Goal: Task Accomplishment & Management: Complete application form

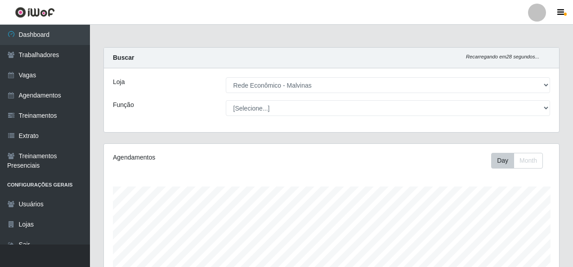
select select "194"
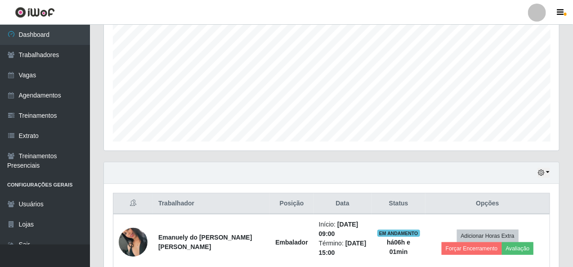
scroll to position [315, 0]
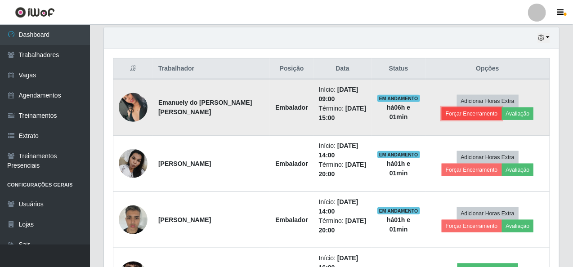
click at [502, 107] on button "Forçar Encerramento" at bounding box center [472, 113] width 60 height 13
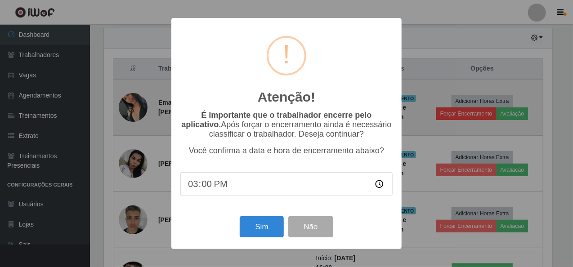
scroll to position [187, 451]
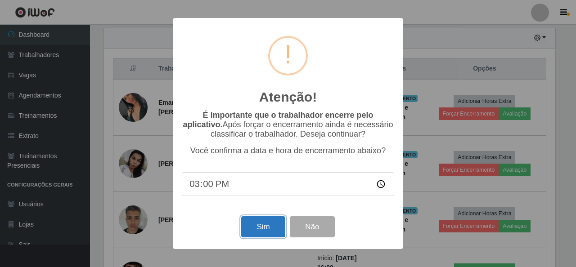
click at [276, 227] on button "Sim" at bounding box center [263, 226] width 44 height 21
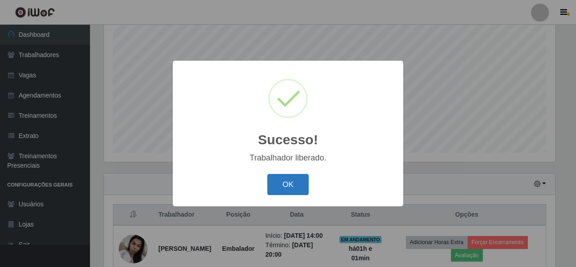
click at [282, 184] on button "OK" at bounding box center [288, 184] width 42 height 21
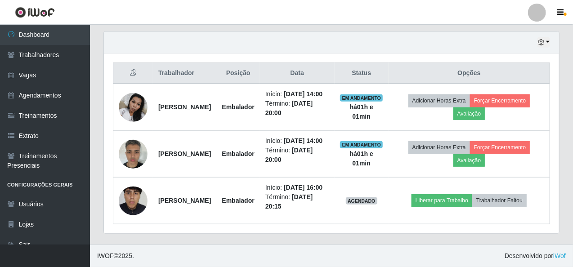
scroll to position [337, 0]
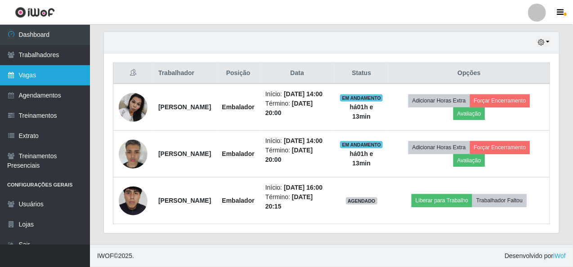
click at [49, 72] on link "Vagas" at bounding box center [45, 75] width 90 height 20
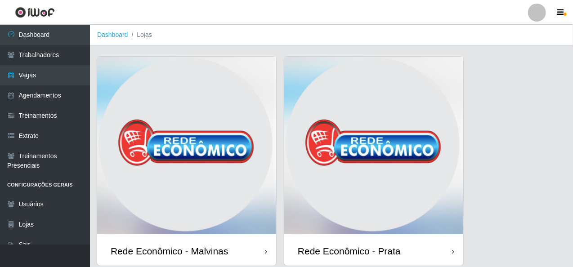
click at [185, 85] on img at bounding box center [186, 147] width 179 height 180
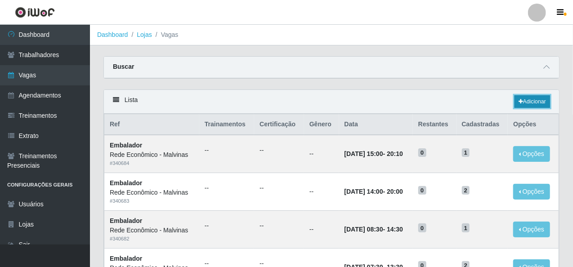
click at [531, 105] on link "Adicionar" at bounding box center [532, 101] width 36 height 13
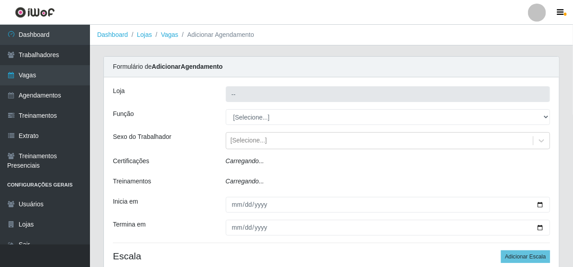
type input "Rede Econômico - Malvinas"
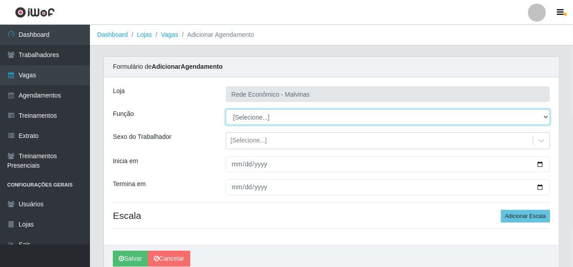
click at [241, 116] on select "[Selecione...] Embalador Embalador + Embalador ++ Operador de Caixa Operador de…" at bounding box center [388, 117] width 325 height 16
select select "1"
click at [226, 109] on select "[Selecione...] Embalador Embalador + Embalador ++ Operador de Caixa Operador de…" at bounding box center [388, 117] width 325 height 16
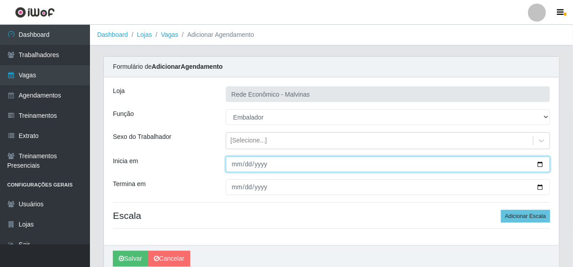
click at [232, 165] on input "Inicia em" at bounding box center [388, 164] width 325 height 16
type input "[DATE]"
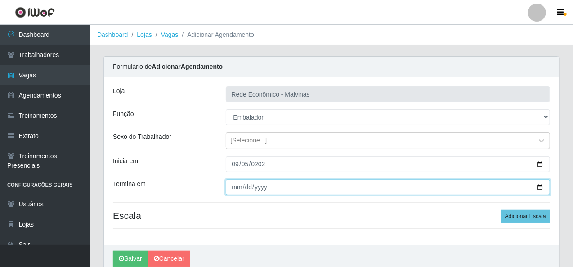
click at [237, 190] on input "Termina em" at bounding box center [388, 187] width 325 height 16
type input "[DATE]"
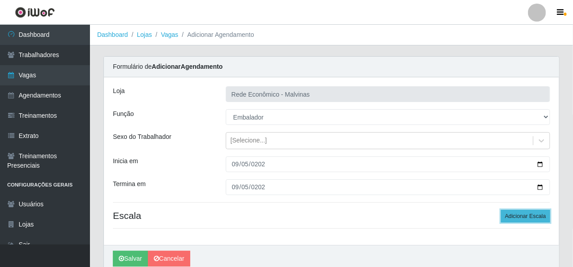
click at [535, 217] on button "Adicionar Escala" at bounding box center [525, 216] width 49 height 13
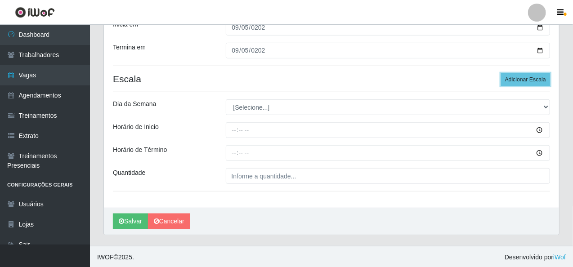
scroll to position [137, 0]
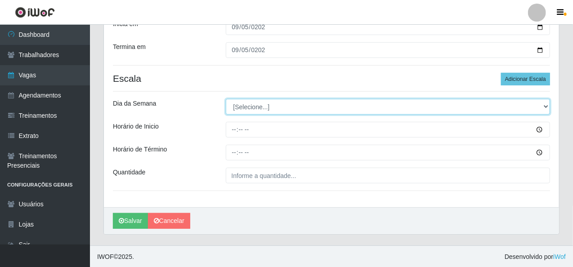
click at [253, 107] on select "[Selecione...] Segunda Terça Quarta Quinta Sexta Sábado Domingo" at bounding box center [388, 107] width 325 height 16
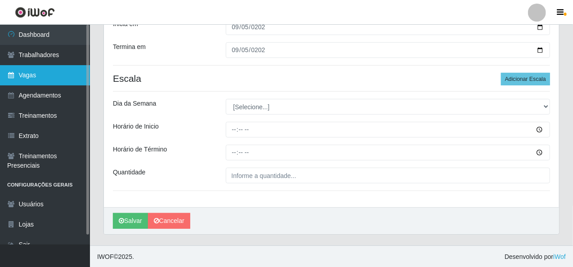
click at [58, 72] on link "Vagas" at bounding box center [45, 75] width 90 height 20
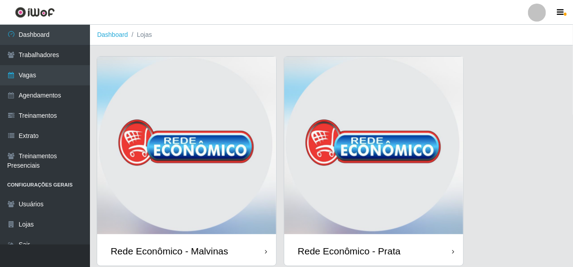
click at [179, 96] on img at bounding box center [186, 147] width 179 height 180
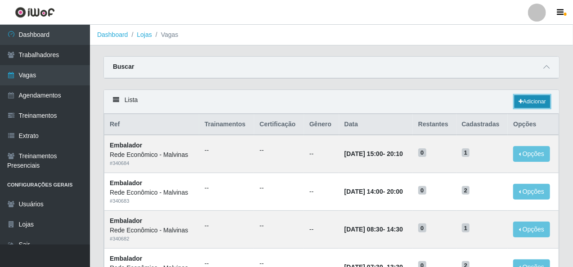
click at [537, 99] on link "Adicionar" at bounding box center [532, 101] width 36 height 13
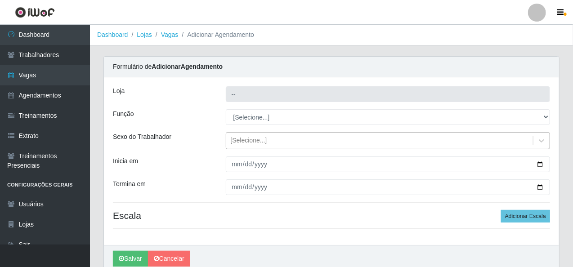
type input "Rede Econômico - Malvinas"
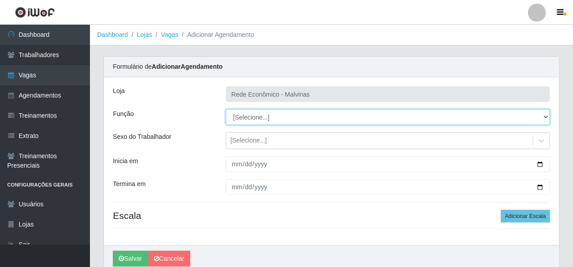
click at [245, 113] on select "[Selecione...] Embalador Embalador + Embalador ++ Operador de Caixa Operador de…" at bounding box center [388, 117] width 325 height 16
select select "1"
click at [226, 109] on select "[Selecione...] Embalador Embalador + Embalador ++ Operador de Caixa Operador de…" at bounding box center [388, 117] width 325 height 16
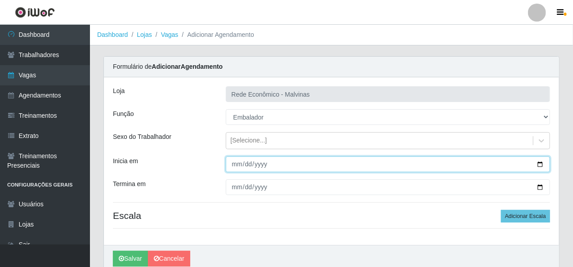
click at [231, 158] on input "Inicia em" at bounding box center [388, 164] width 325 height 16
type input "[DATE]"
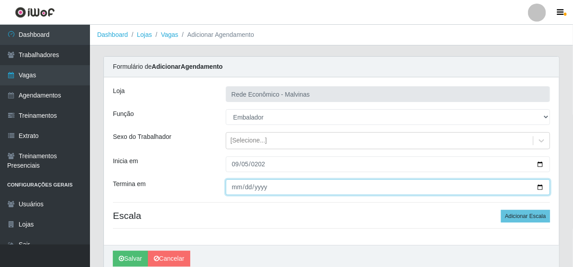
click at [238, 187] on input "Termina em" at bounding box center [388, 187] width 325 height 16
type input "[DATE]"
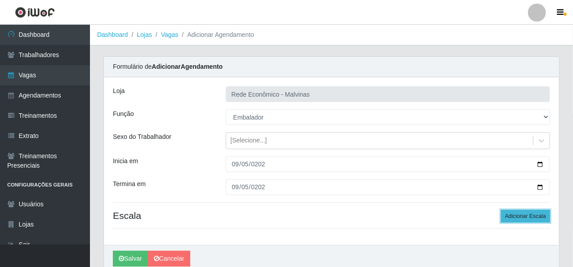
click at [544, 219] on button "Adicionar Escala" at bounding box center [525, 216] width 49 height 13
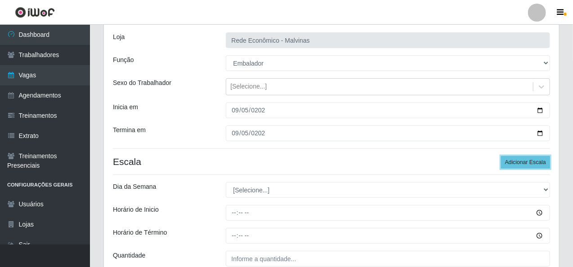
scroll to position [137, 0]
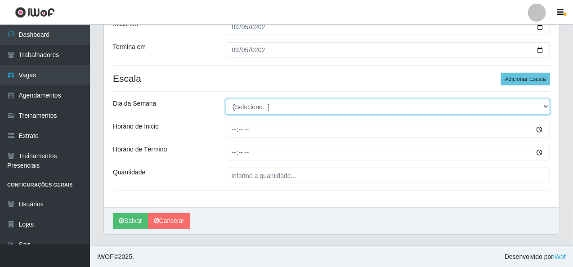
click at [251, 108] on select "[Selecione...] Segunda Terça Quarta Quinta Sexta Sábado Domingo" at bounding box center [388, 107] width 325 height 16
select select "5"
click at [226, 99] on select "[Selecione...] Segunda Terça Quarta Quinta Sexta Sábado Domingo" at bounding box center [388, 107] width 325 height 16
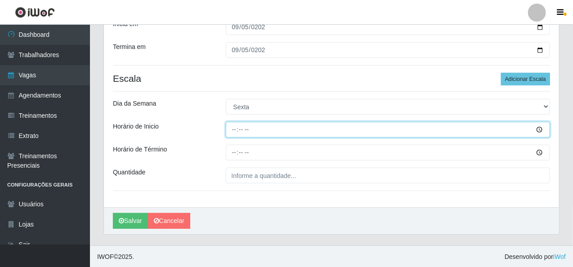
click at [236, 132] on input "Horário de Inicio" at bounding box center [388, 130] width 325 height 16
type input "07:30"
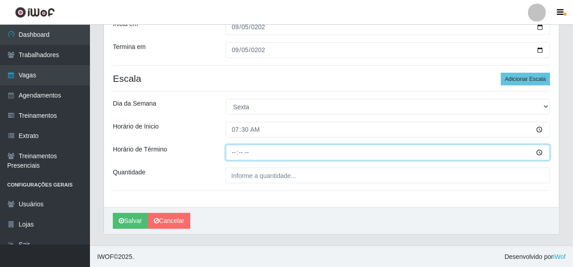
click at [237, 153] on input "Horário de Término" at bounding box center [388, 153] width 325 height 16
type input "13:30"
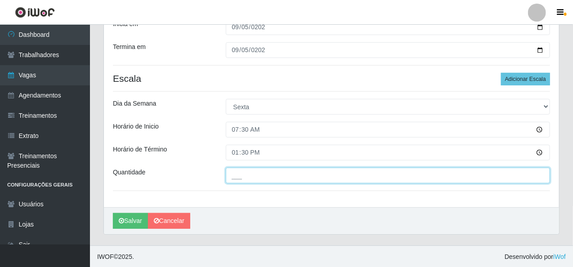
click at [237, 177] on input "___" at bounding box center [388, 176] width 325 height 16
type input "2__"
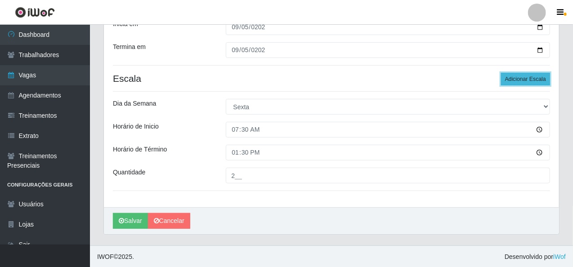
click at [516, 79] on button "Adicionar Escala" at bounding box center [525, 79] width 49 height 13
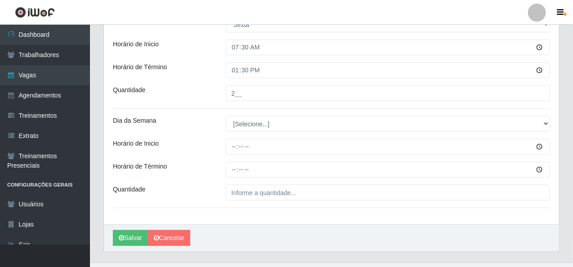
scroll to position [237, 0]
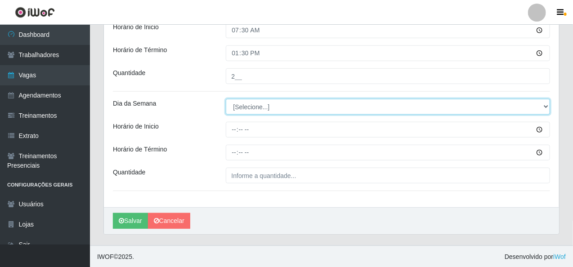
click at [267, 110] on select "[Selecione...] Segunda Terça Quarta Quinta Sexta Sábado Domingo" at bounding box center [388, 107] width 325 height 16
select select "5"
click at [226, 99] on select "[Selecione...] Segunda Terça Quarta Quinta Sexta Sábado Domingo" at bounding box center [388, 107] width 325 height 16
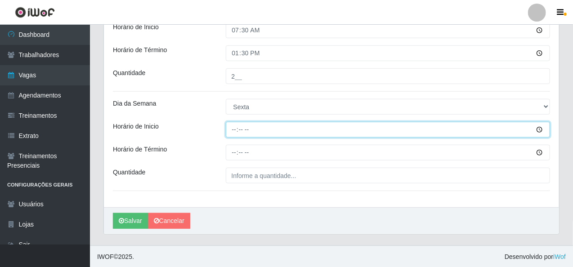
click at [235, 129] on input "Horário de Inicio" at bounding box center [388, 130] width 325 height 16
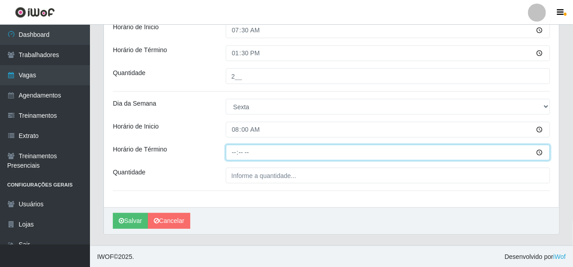
click at [234, 152] on input "Horário de Término" at bounding box center [388, 153] width 325 height 16
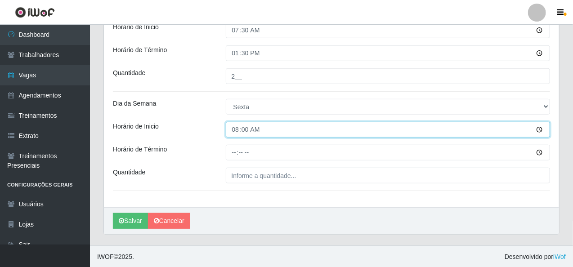
click at [243, 132] on input "08:00" at bounding box center [388, 130] width 325 height 16
type input "08:30"
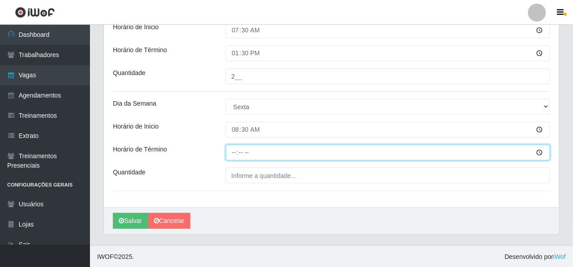
click at [236, 152] on input "Horário de Término" at bounding box center [388, 153] width 325 height 16
click at [113, 213] on button "Salvar" at bounding box center [130, 221] width 35 height 16
type input "14:30"
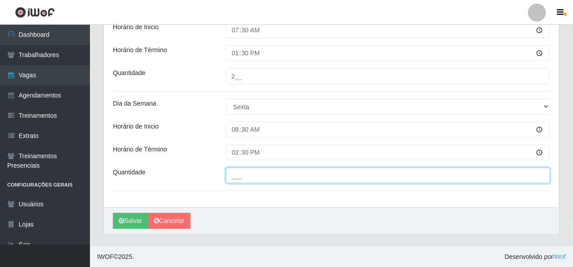
click at [245, 168] on input "___" at bounding box center [388, 176] width 325 height 16
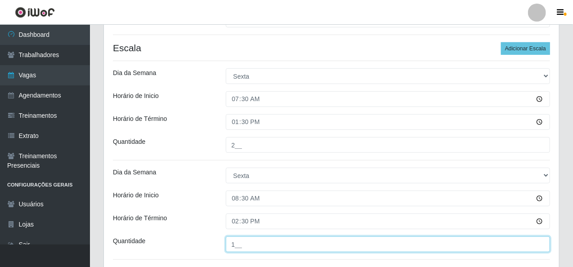
scroll to position [102, 0]
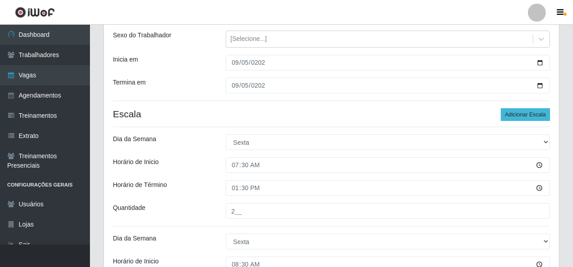
type input "1__"
click at [531, 112] on button "Adicionar Escala" at bounding box center [525, 114] width 49 height 13
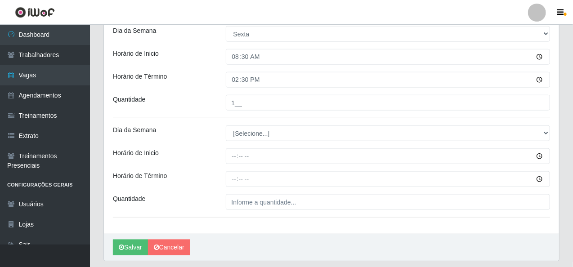
scroll to position [336, 0]
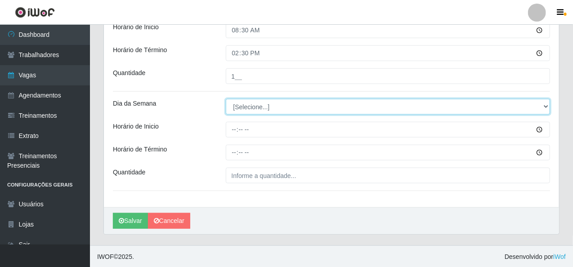
click at [237, 103] on select "[Selecione...] Segunda Terça Quarta Quinta Sexta Sábado Domingo" at bounding box center [388, 107] width 325 height 16
select select "5"
click at [226, 99] on select "[Selecione...] Segunda Terça Quarta Quinta Sexta Sábado Domingo" at bounding box center [388, 107] width 325 height 16
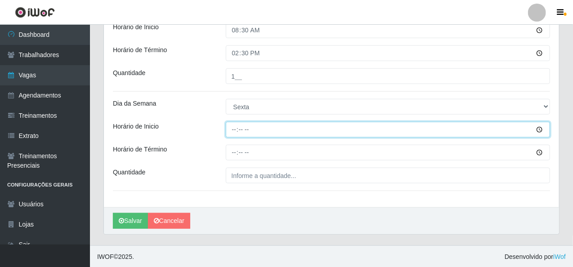
click at [233, 129] on input "Horário de Inicio" at bounding box center [388, 130] width 325 height 16
type input "14:00"
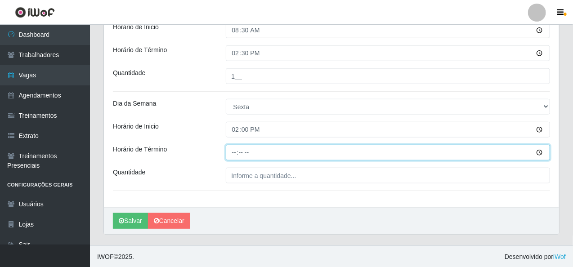
click at [235, 150] on input "Horário de Término" at bounding box center [388, 153] width 325 height 16
type input "20:00"
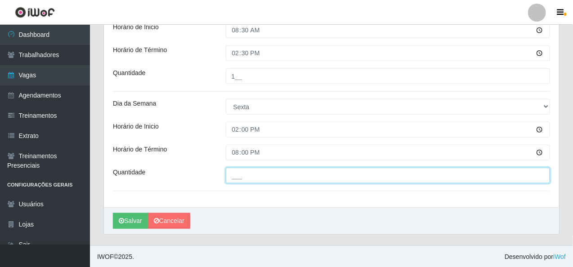
click at [236, 174] on input "___" at bounding box center [388, 176] width 325 height 16
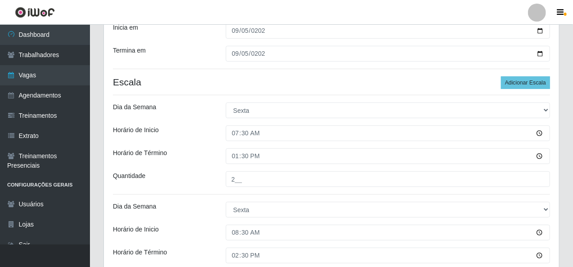
scroll to position [111, 0]
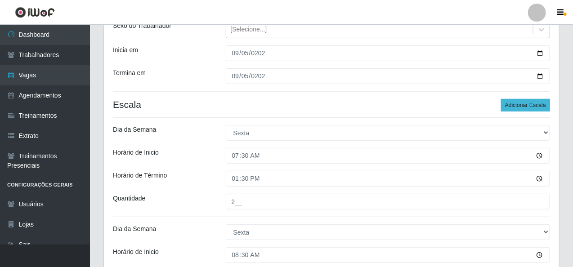
type input "2__"
click at [528, 99] on button "Adicionar Escala" at bounding box center [525, 105] width 49 height 13
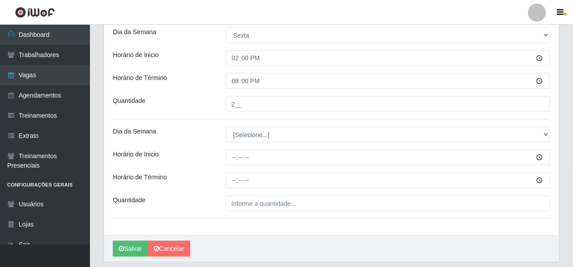
scroll to position [435, 0]
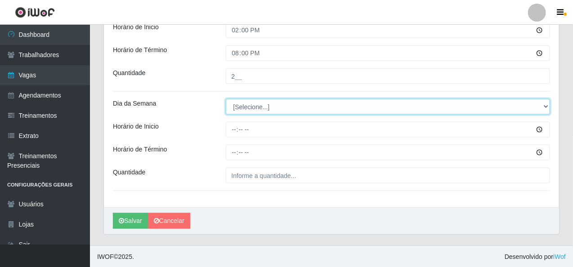
click at [249, 102] on select "[Selecione...] Segunda Terça Quarta Quinta Sexta Sábado Domingo" at bounding box center [388, 107] width 325 height 16
select select "5"
click at [226, 99] on select "[Selecione...] Segunda Terça Quarta Quinta Sexta Sábado Domingo" at bounding box center [388, 107] width 325 height 16
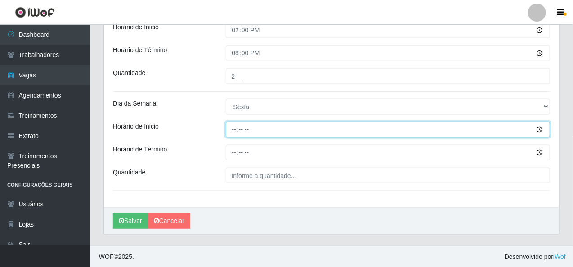
click at [232, 130] on input "Horário de Inicio" at bounding box center [388, 130] width 325 height 16
type input "15:00"
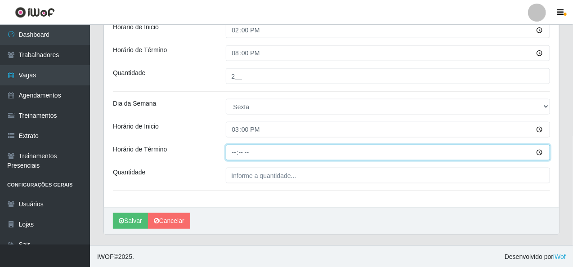
click at [235, 152] on input "Horário de Término" at bounding box center [388, 153] width 325 height 16
type input "20:10"
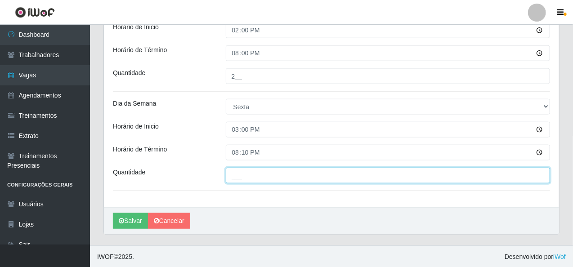
click at [238, 168] on input "___" at bounding box center [388, 176] width 325 height 16
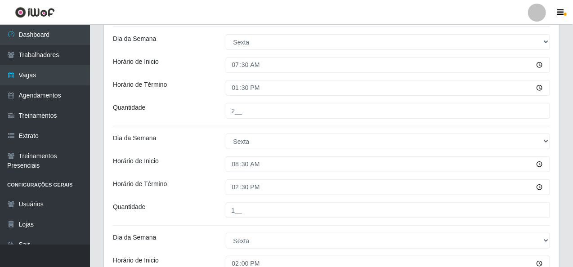
scroll to position [165, 0]
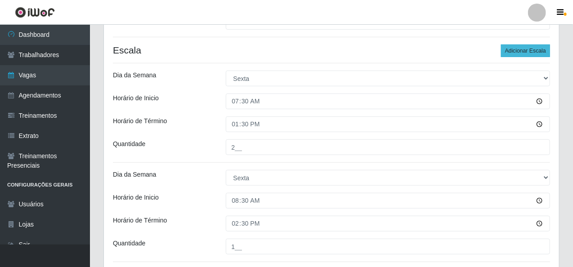
type input "1__"
click at [531, 56] on button "Adicionar Escala" at bounding box center [525, 51] width 49 height 13
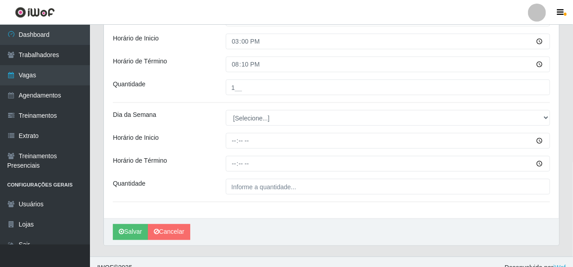
scroll to position [534, 0]
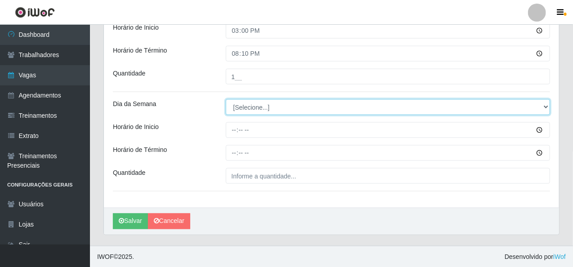
click at [261, 107] on select "[Selecione...] Segunda Terça Quarta Quinta Sexta Sábado Domingo" at bounding box center [388, 107] width 325 height 16
select select "5"
click at [226, 99] on select "[Selecione...] Segunda Terça Quarta Quinta Sexta Sábado Domingo" at bounding box center [388, 107] width 325 height 16
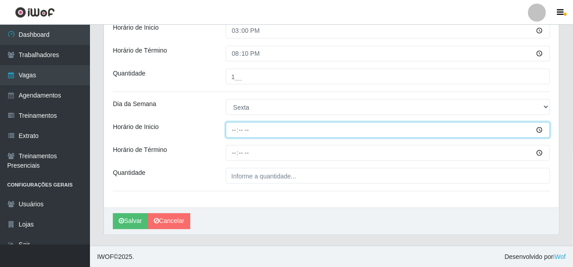
click at [236, 129] on input "Horário de Inicio" at bounding box center [388, 130] width 325 height 16
type input "16:00"
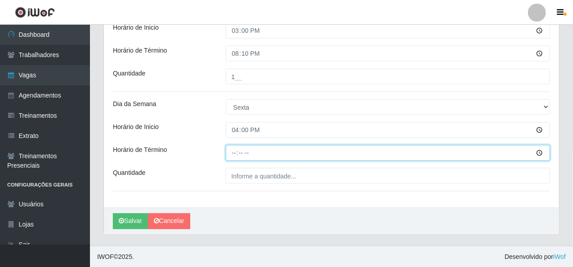
click at [234, 154] on input "Horário de Término" at bounding box center [388, 153] width 325 height 16
type input "20:10"
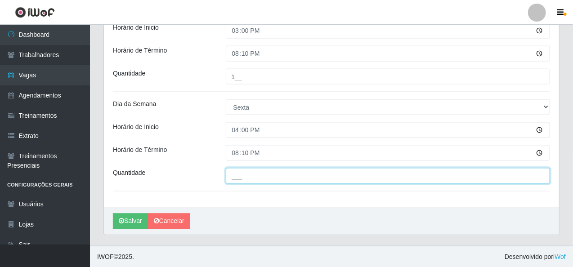
click at [237, 171] on input "___" at bounding box center [388, 176] width 325 height 16
type input "1__"
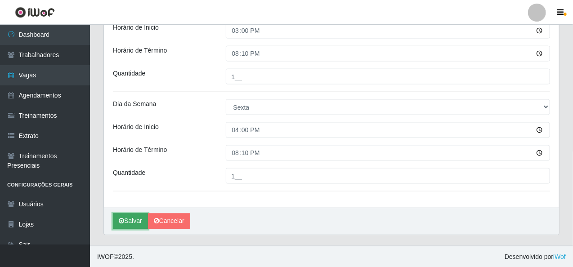
click at [137, 221] on button "Salvar" at bounding box center [130, 222] width 35 height 16
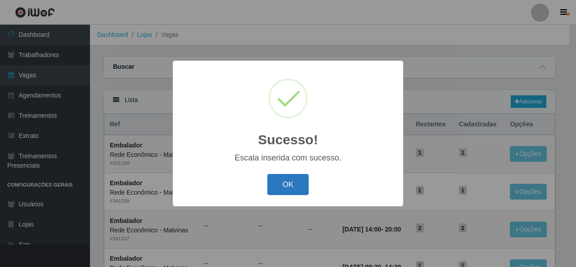
click at [295, 188] on button "OK" at bounding box center [288, 184] width 42 height 21
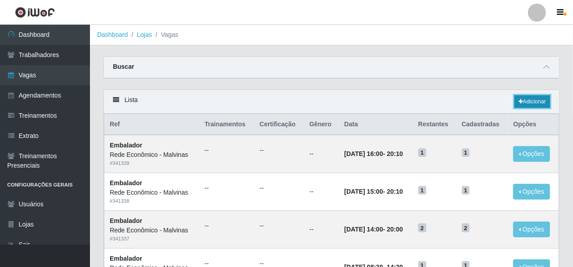
click at [544, 98] on link "Adicionar" at bounding box center [532, 101] width 36 height 13
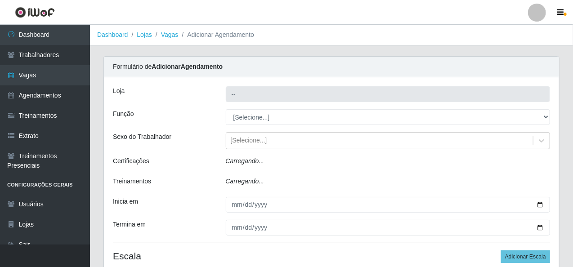
type input "Rede Econômico - Malvinas"
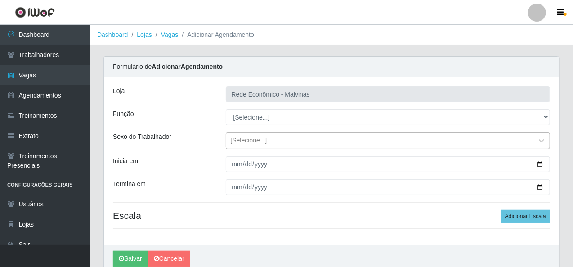
click at [250, 148] on div "[Selecione...]" at bounding box center [388, 140] width 325 height 17
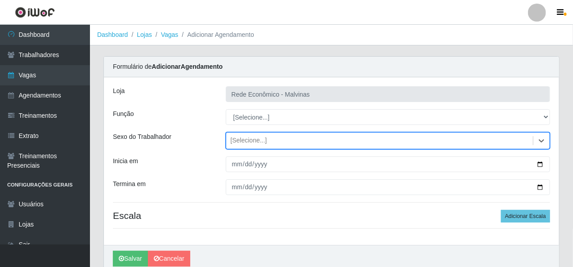
click at [250, 148] on div "[Selecione...]" at bounding box center [388, 140] width 325 height 17
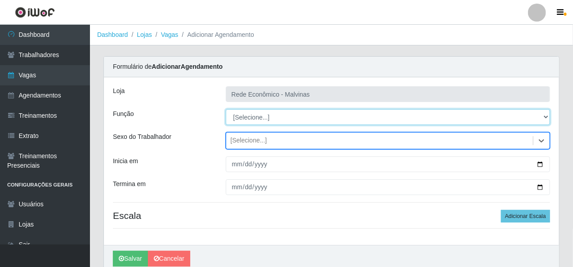
click at [257, 114] on select "[Selecione...] Embalador Embalador + Embalador ++ Operador de Caixa Operador de…" at bounding box center [388, 117] width 325 height 16
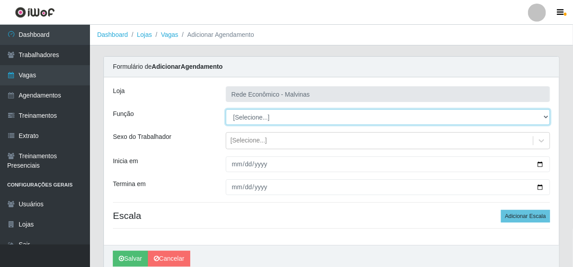
select select "1"
click at [226, 109] on select "[Selecione...] Embalador Embalador + Embalador ++ Operador de Caixa Operador de…" at bounding box center [388, 117] width 325 height 16
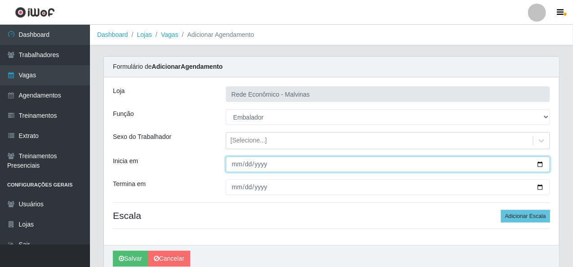
click at [234, 170] on input "Inicia em" at bounding box center [388, 164] width 325 height 16
type input "[DATE]"
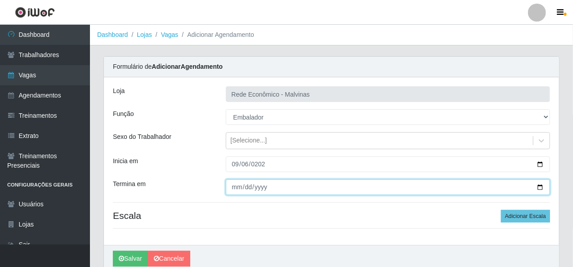
click at [232, 188] on input "Termina em" at bounding box center [388, 187] width 325 height 16
type input "[DATE]"
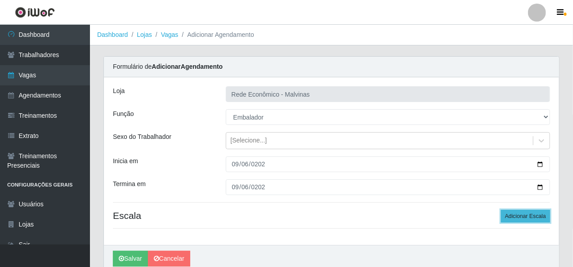
click at [524, 215] on button "Adicionar Escala" at bounding box center [525, 216] width 49 height 13
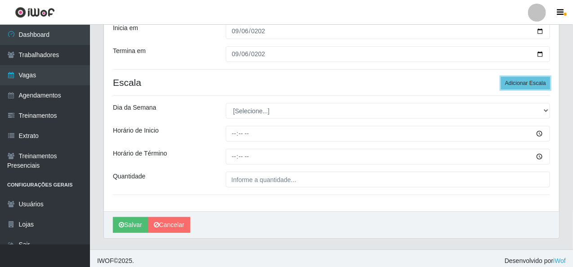
scroll to position [135, 0]
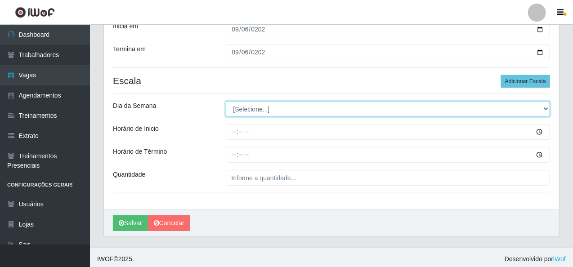
click at [255, 114] on select "[Selecione...] Segunda Terça Quarta Quinta Sexta Sábado Domingo" at bounding box center [388, 109] width 325 height 16
select select "6"
click at [226, 101] on select "[Selecione...] Segunda Terça Quarta Quinta Sexta Sábado Domingo" at bounding box center [388, 109] width 325 height 16
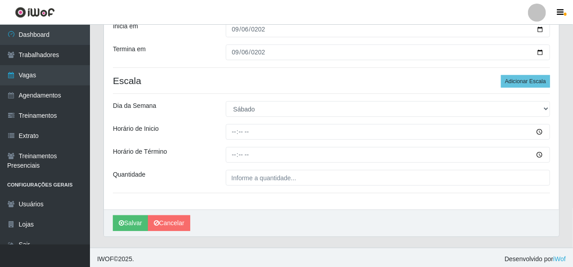
click at [234, 120] on div "Loja Rede Econômico - Malvinas Função [Selecione...] Embalador Embalador + Emba…" at bounding box center [331, 75] width 455 height 267
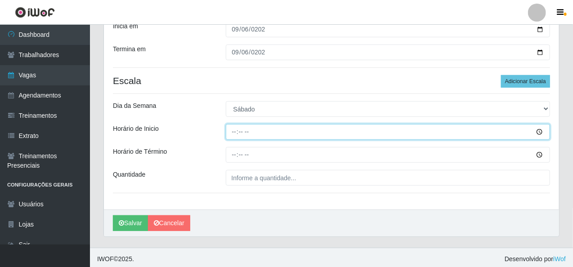
click at [234, 132] on input "Horário de Inicio" at bounding box center [388, 132] width 325 height 16
type input "07:30"
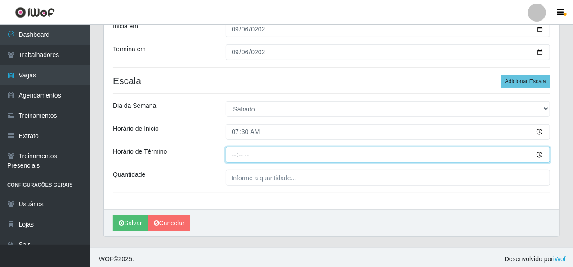
click at [236, 150] on input "Horário de Término" at bounding box center [388, 155] width 325 height 16
type input "13:30"
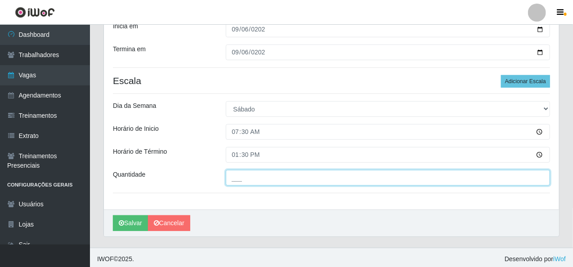
click at [259, 174] on input "___" at bounding box center [388, 178] width 325 height 16
type input "2__"
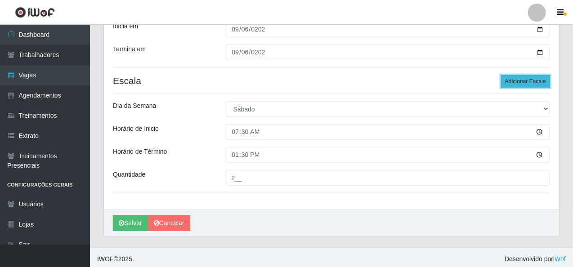
click at [534, 83] on button "Adicionar Escala" at bounding box center [525, 81] width 49 height 13
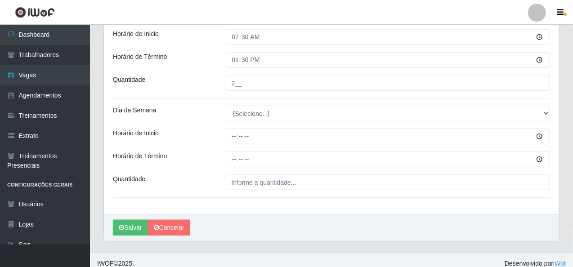
scroll to position [237, 0]
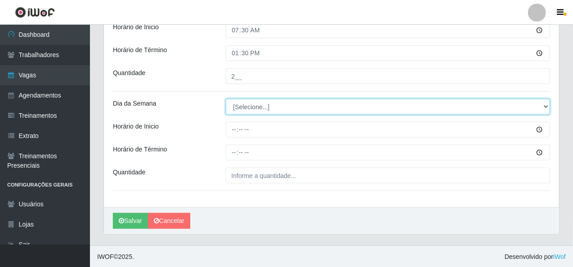
click at [261, 103] on select "[Selecione...] Segunda Terça Quarta Quinta Sexta Sábado Domingo" at bounding box center [388, 107] width 325 height 16
select select "6"
click at [226, 99] on select "[Selecione...] Segunda Terça Quarta Quinta Sexta Sábado Domingo" at bounding box center [388, 107] width 325 height 16
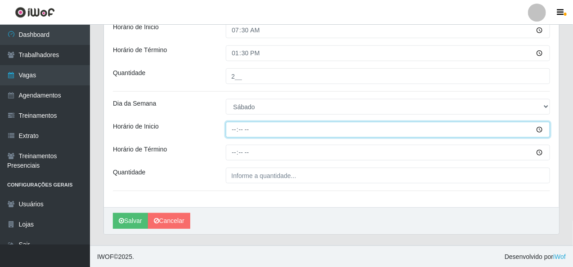
click at [230, 126] on input "Horário de Inicio" at bounding box center [388, 130] width 325 height 16
type input "08:00"
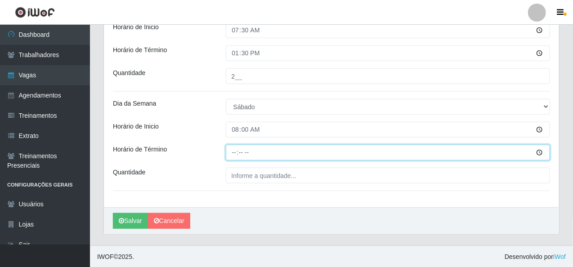
click at [235, 149] on input "Horário de Término" at bounding box center [388, 153] width 325 height 16
type input "14:00"
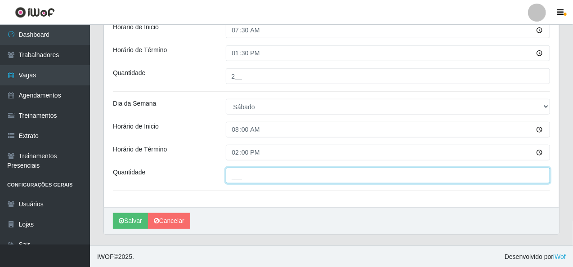
click at [239, 175] on input "___" at bounding box center [388, 176] width 325 height 16
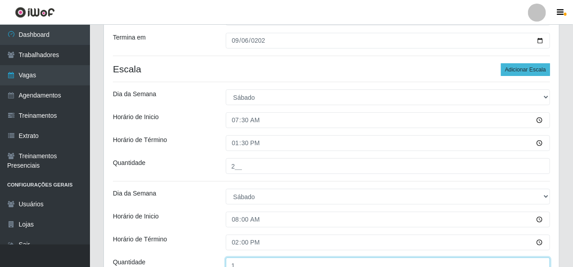
type input "1__"
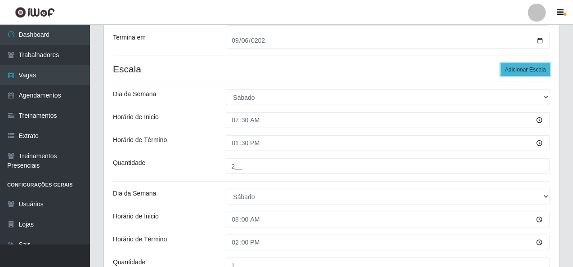
click at [527, 69] on button "Adicionar Escala" at bounding box center [525, 69] width 49 height 13
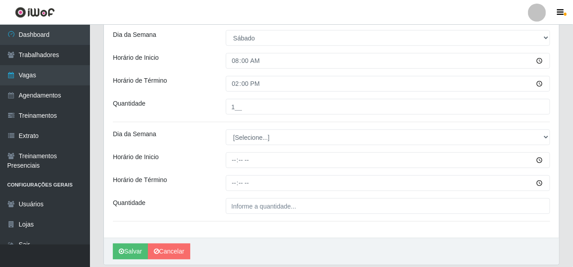
scroll to position [326, 0]
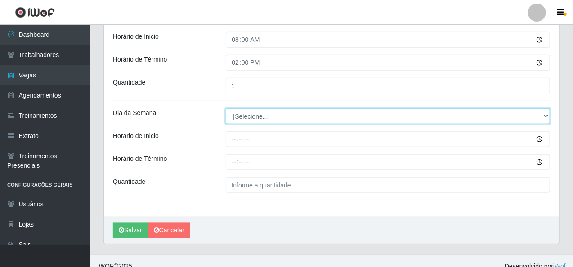
click at [247, 119] on select "[Selecione...] Segunda Terça Quarta Quinta Sexta Sábado Domingo" at bounding box center [388, 116] width 325 height 16
select select "6"
click at [226, 108] on select "[Selecione...] Segunda Terça Quarta Quinta Sexta Sábado Domingo" at bounding box center [388, 116] width 325 height 16
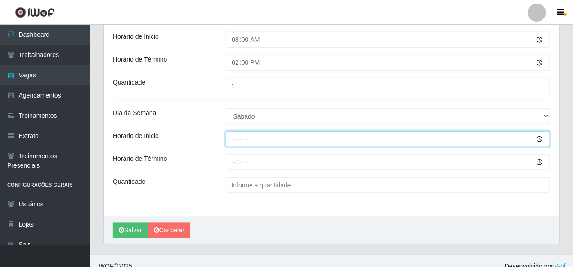
click at [229, 140] on input "Horário de Inicio" at bounding box center [388, 139] width 325 height 16
type input "09:00"
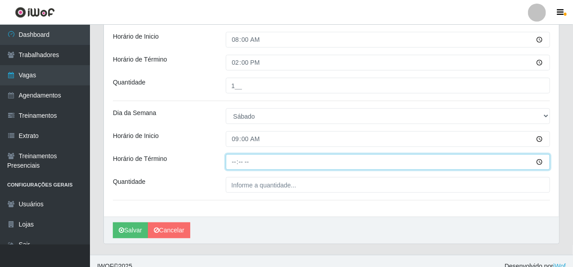
click at [229, 164] on input "Horário de Término" at bounding box center [388, 162] width 325 height 16
type input "15:00"
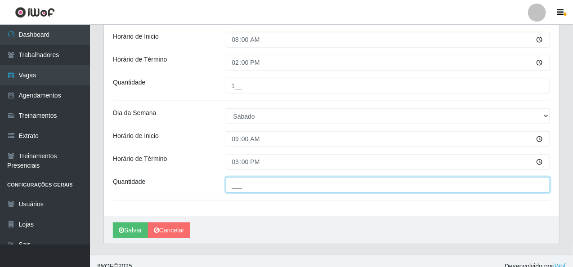
click at [236, 187] on input "___" at bounding box center [388, 185] width 325 height 16
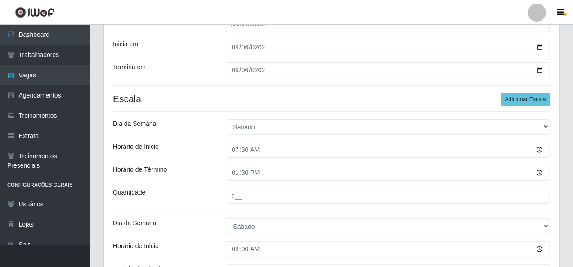
scroll to position [111, 0]
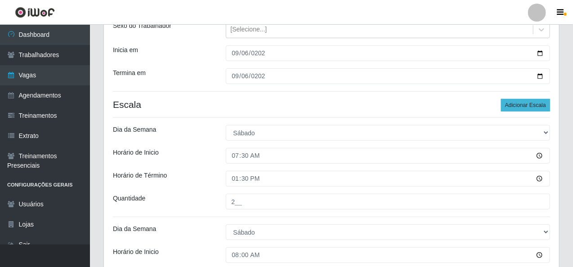
type input "1__"
click at [531, 101] on button "Adicionar Escala" at bounding box center [525, 105] width 49 height 13
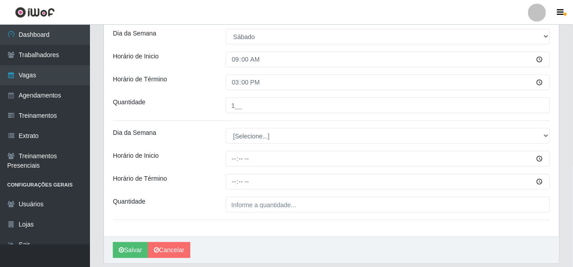
scroll to position [390, 0]
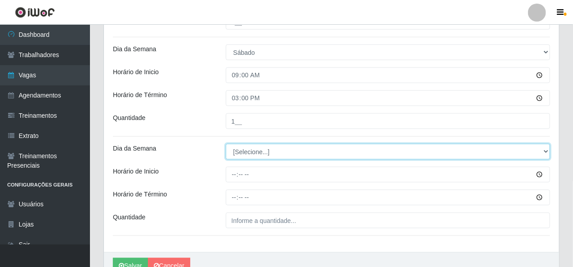
click at [255, 148] on select "[Selecione...] Segunda Terça Quarta Quinta Sexta Sábado Domingo" at bounding box center [388, 152] width 325 height 16
select select "6"
click at [226, 144] on select "[Selecione...] Segunda Terça Quarta Quinta Sexta Sábado Domingo" at bounding box center [388, 152] width 325 height 16
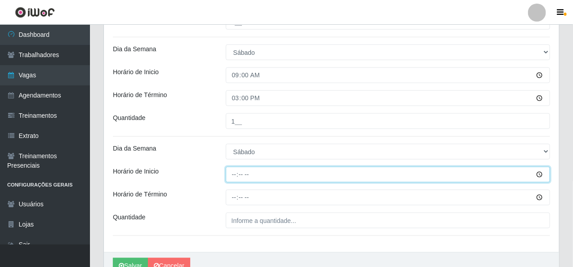
click at [235, 176] on input "Horário de Inicio" at bounding box center [388, 175] width 325 height 16
type input "14:00"
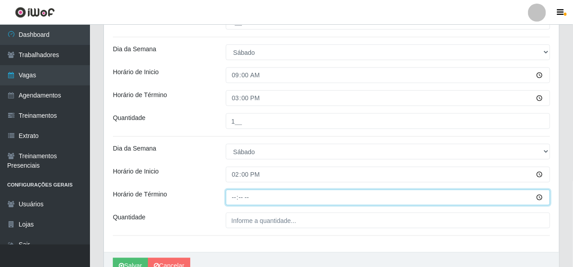
click at [236, 200] on input "Horário de Término" at bounding box center [388, 198] width 325 height 16
type input "20:00"
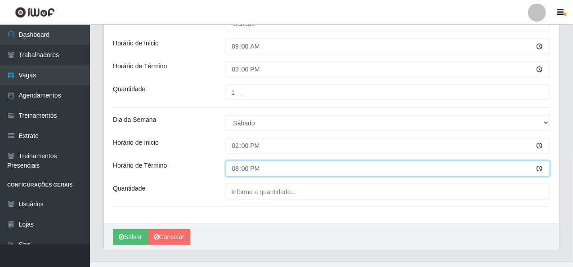
scroll to position [435, 0]
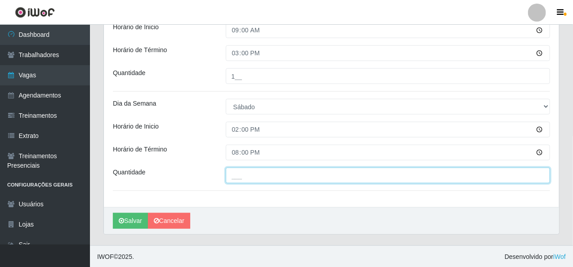
click at [268, 176] on input "___" at bounding box center [388, 176] width 325 height 16
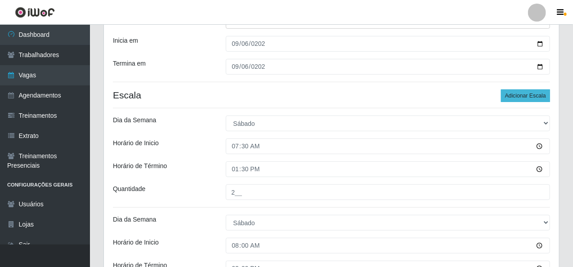
type input "2__"
click at [531, 97] on button "Adicionar Escala" at bounding box center [525, 95] width 49 height 13
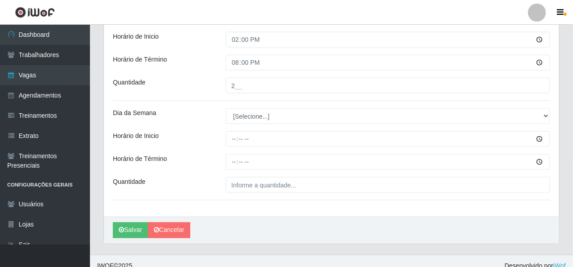
scroll to position [534, 0]
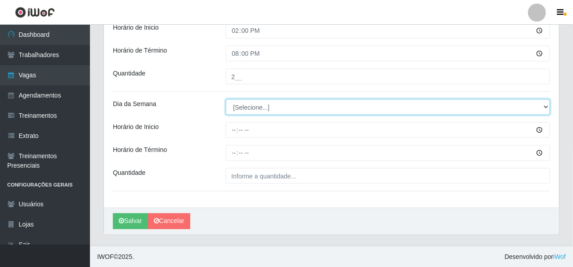
click at [241, 107] on select "[Selecione...] Segunda Terça Quarta Quinta Sexta Sábado Domingo" at bounding box center [388, 107] width 325 height 16
select select "6"
click at [226, 99] on select "[Selecione...] Segunda Terça Quarta Quinta Sexta Sábado Domingo" at bounding box center [388, 107] width 325 height 16
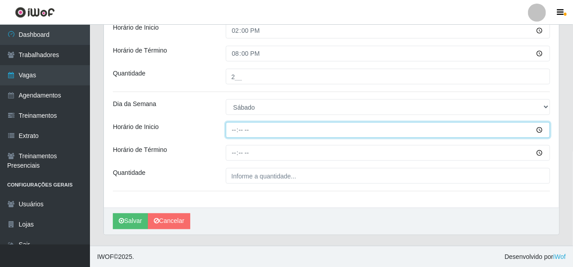
click at [236, 131] on input "Horário de Inicio" at bounding box center [388, 130] width 325 height 16
type input "15:00"
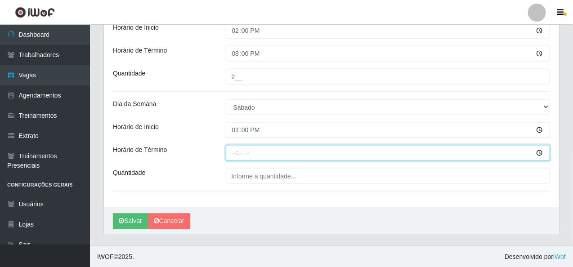
click at [236, 148] on input "Horário de Término" at bounding box center [388, 153] width 325 height 16
type input "20:10"
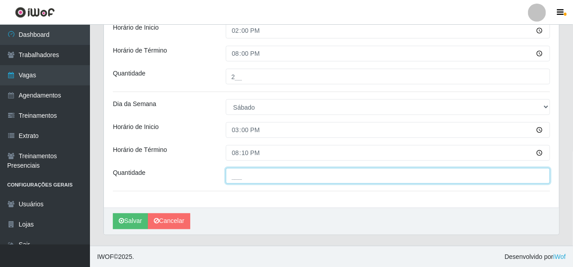
click at [241, 175] on input "___" at bounding box center [388, 176] width 325 height 16
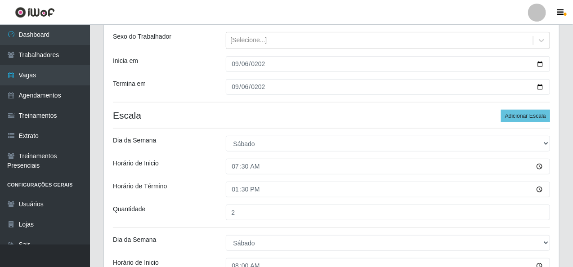
scroll to position [85, 0]
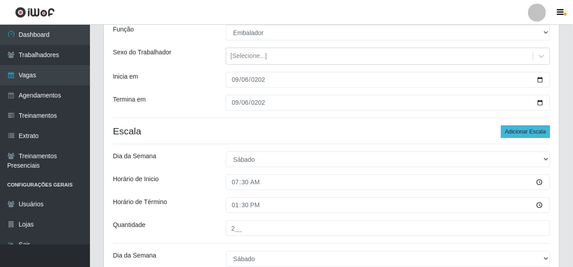
type input "1__"
click at [529, 126] on button "Adicionar Escala" at bounding box center [525, 131] width 49 height 13
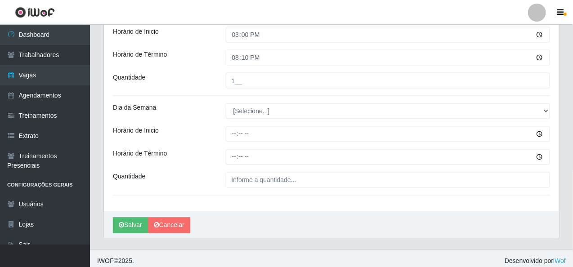
scroll to position [634, 0]
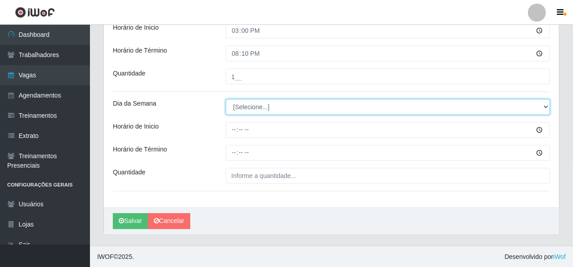
click at [238, 107] on select "[Selecione...] Segunda Terça Quarta Quinta Sexta Sábado Domingo" at bounding box center [388, 107] width 325 height 16
select select "6"
click at [226, 99] on select "[Selecione...] Segunda Terça Quarta Quinta Sexta Sábado Domingo" at bounding box center [388, 107] width 325 height 16
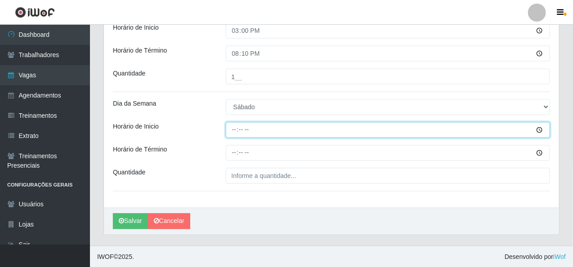
click at [234, 129] on input "Horário de Inicio" at bounding box center [388, 130] width 325 height 16
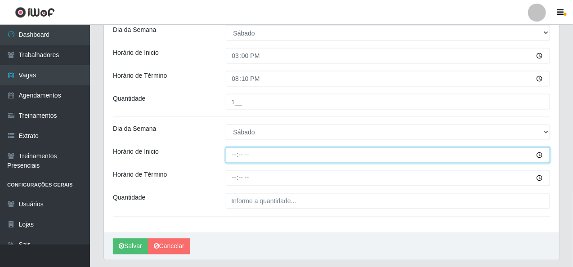
scroll to position [589, 0]
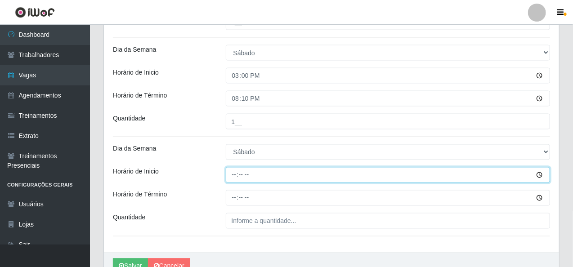
type input "16:00"
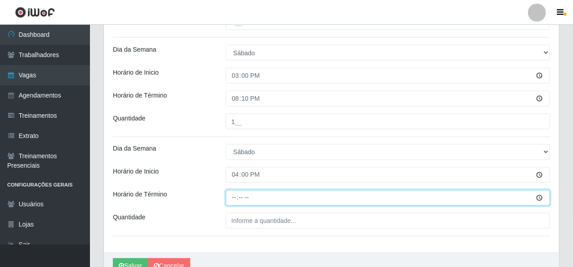
click at [232, 193] on input "Horário de Término" at bounding box center [388, 198] width 325 height 16
type input "20:10"
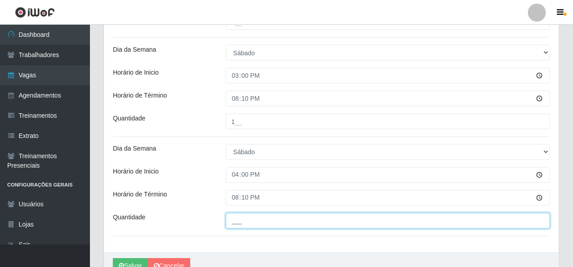
click at [241, 213] on input "___" at bounding box center [388, 221] width 325 height 16
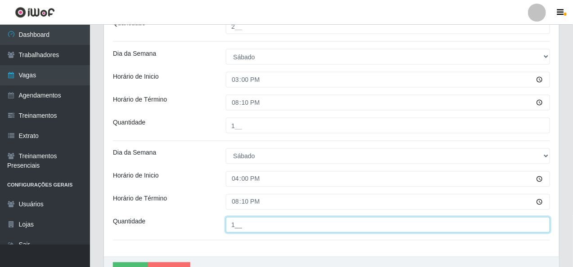
scroll to position [634, 0]
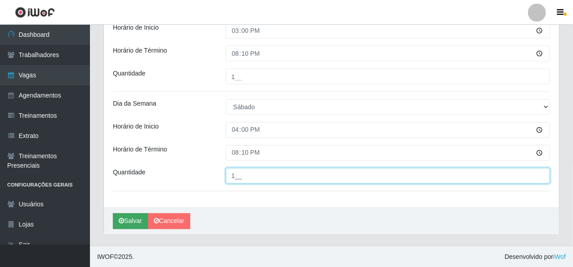
type input "1__"
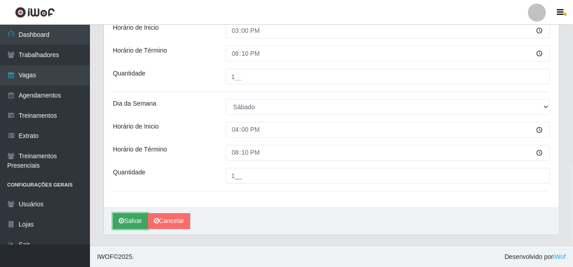
click at [126, 219] on button "Salvar" at bounding box center [130, 222] width 35 height 16
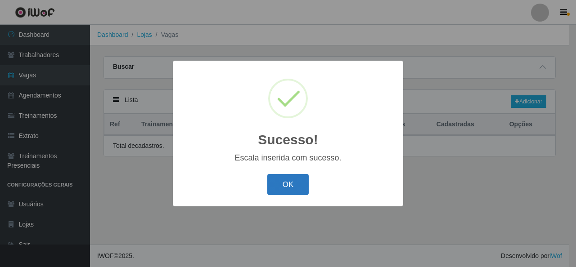
click at [272, 186] on button "OK" at bounding box center [288, 184] width 42 height 21
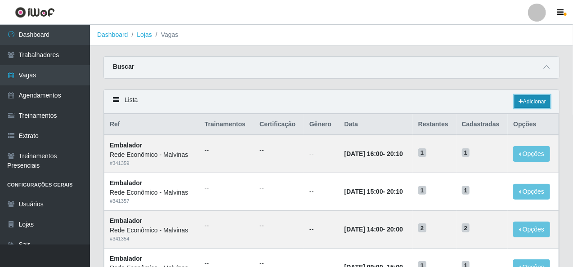
click at [540, 98] on link "Adicionar" at bounding box center [532, 101] width 36 height 13
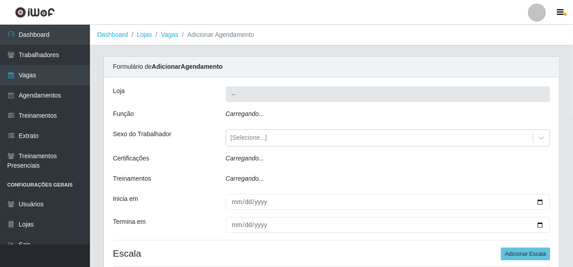
type input "Rede Econômico - Malvinas"
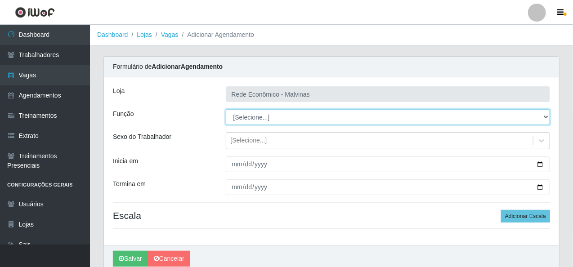
click at [264, 116] on select "[Selecione...] Embalador Embalador + Embalador ++ Operador de Caixa Operador de…" at bounding box center [388, 117] width 325 height 16
select select "1"
click at [226, 109] on select "[Selecione...] Embalador Embalador + Embalador ++ Operador de Caixa Operador de…" at bounding box center [388, 117] width 325 height 16
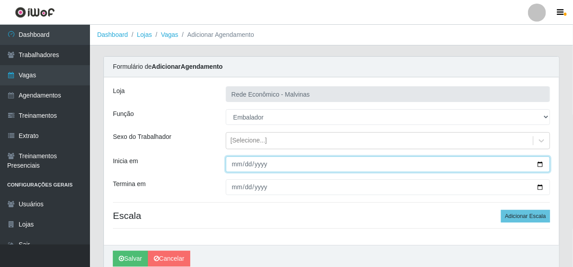
click at [236, 165] on input "Inicia em" at bounding box center [388, 164] width 325 height 16
type input "0009-01-07"
click at [244, 162] on input "0009-01-07" at bounding box center [388, 164] width 325 height 16
type input "[DATE]"
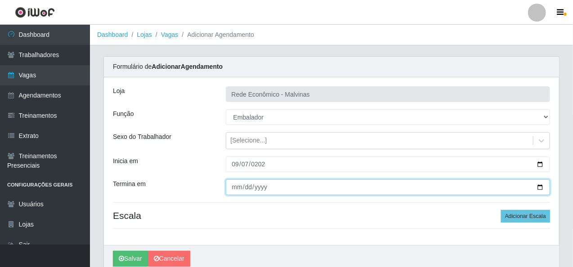
click at [237, 192] on input "Termina em" at bounding box center [388, 187] width 325 height 16
type input "[DATE]"
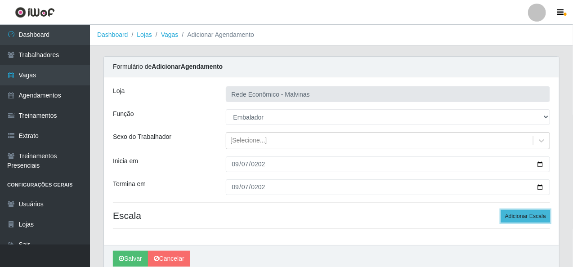
click at [531, 212] on button "Adicionar Escala" at bounding box center [525, 216] width 49 height 13
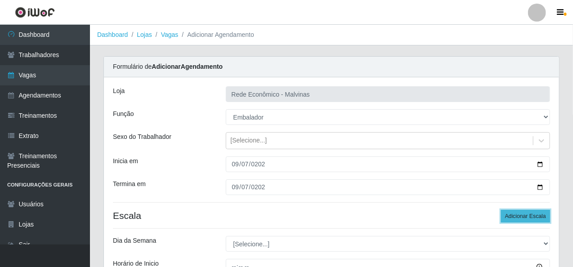
scroll to position [137, 0]
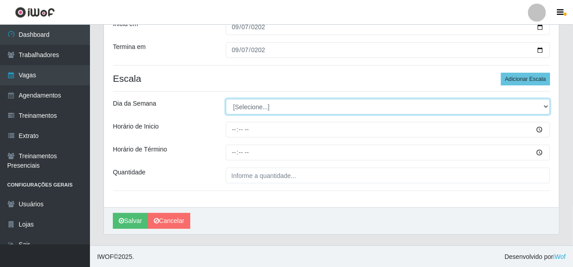
click at [243, 104] on select "[Selecione...] Segunda Terça Quarta Quinta Sexta Sábado Domingo" at bounding box center [388, 107] width 325 height 16
select select "0"
click at [226, 99] on select "[Selecione...] Segunda Terça Quarta Quinta Sexta Sábado Domingo" at bounding box center [388, 107] width 325 height 16
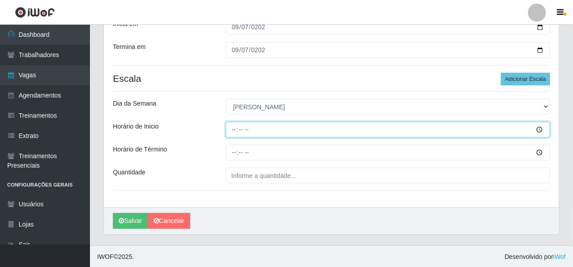
click at [230, 130] on input "Horário de Inicio" at bounding box center [388, 130] width 325 height 16
type input "07:30"
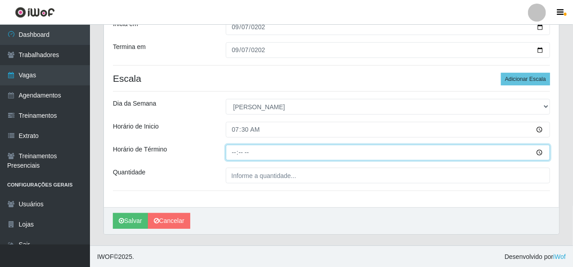
click at [234, 152] on input "Horário de Término" at bounding box center [388, 153] width 325 height 16
type input "12:30"
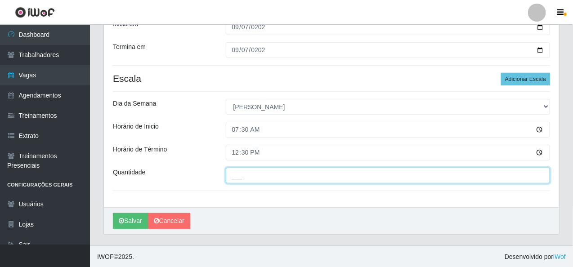
click at [241, 181] on input "___" at bounding box center [388, 176] width 325 height 16
type input "2__"
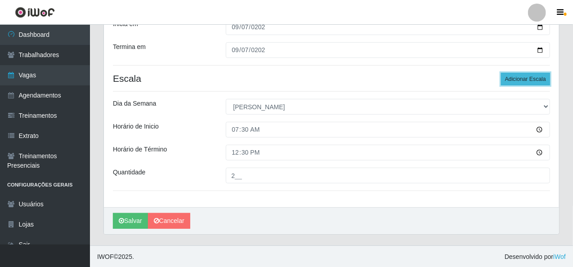
click at [514, 80] on button "Adicionar Escala" at bounding box center [525, 79] width 49 height 13
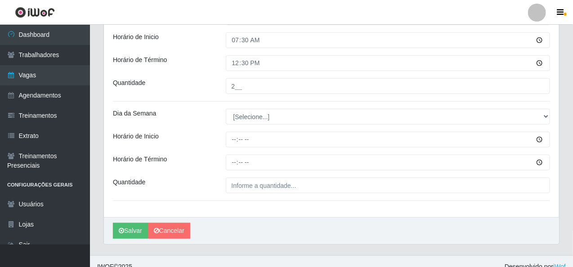
scroll to position [237, 0]
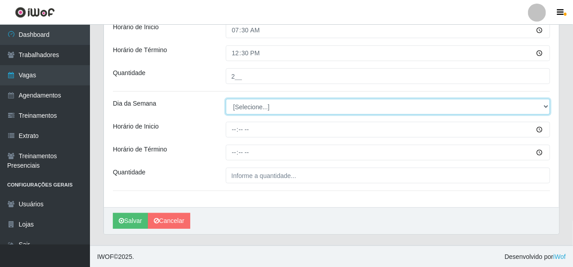
click at [247, 108] on select "[Selecione...] Segunda Terça Quarta Quinta Sexta Sábado Domingo" at bounding box center [388, 107] width 325 height 16
select select "0"
click at [226, 99] on select "[Selecione...] Segunda Terça Quarta Quinta Sexta Sábado Domingo" at bounding box center [388, 107] width 325 height 16
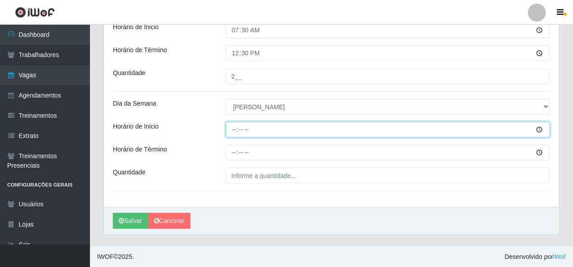
click at [232, 125] on input "Horário de Inicio" at bounding box center [388, 130] width 325 height 16
type input "08:00"
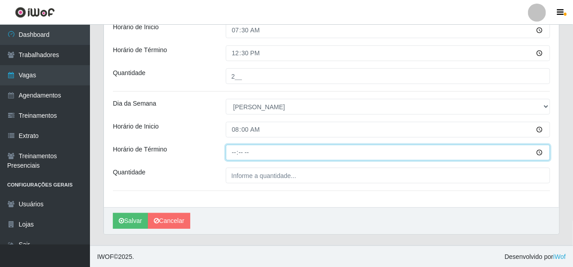
click at [230, 150] on input "Horário de Término" at bounding box center [388, 153] width 325 height 16
type input "13:00"
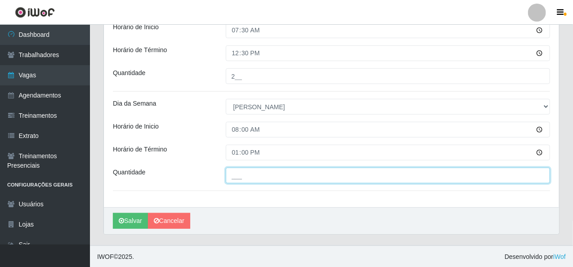
click at [240, 175] on input "___" at bounding box center [388, 176] width 325 height 16
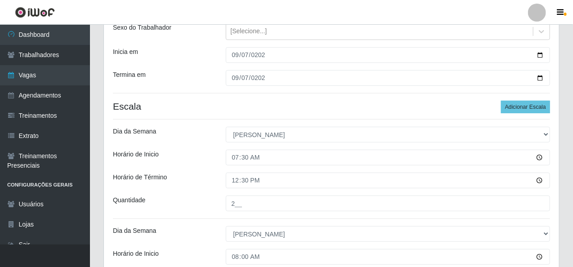
scroll to position [102, 0]
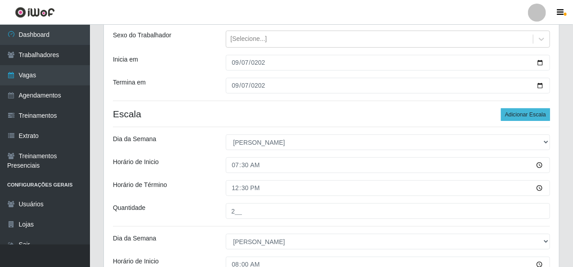
type input "2__"
click at [539, 113] on button "Adicionar Escala" at bounding box center [525, 114] width 49 height 13
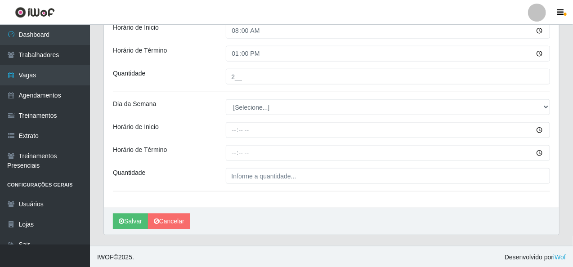
scroll to position [336, 0]
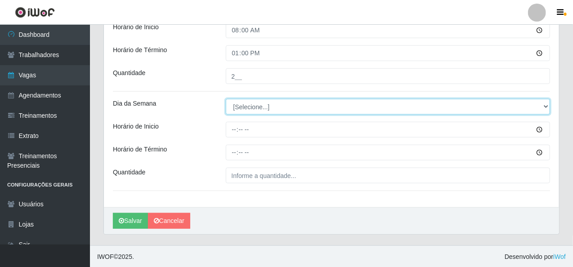
click at [256, 106] on select "[Selecione...] Segunda Terça Quarta Quinta Sexta Sábado Domingo" at bounding box center [388, 107] width 325 height 16
select select "0"
click at [226, 99] on select "[Selecione...] Segunda Terça Quarta Quinta Sexta Sábado Domingo" at bounding box center [388, 107] width 325 height 16
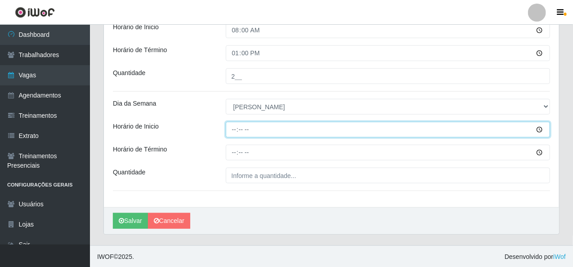
click at [234, 127] on input "Horário de Inicio" at bounding box center [388, 130] width 325 height 16
type input "09:00"
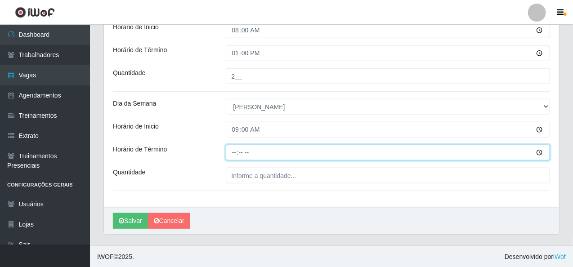
click at [235, 155] on input "Horário de Término" at bounding box center [388, 153] width 325 height 16
type input "13:10"
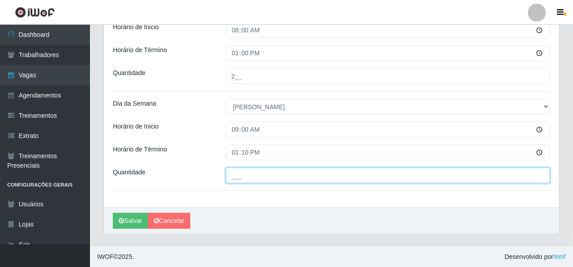
click at [236, 169] on input "___" at bounding box center [388, 176] width 325 height 16
type input "1__"
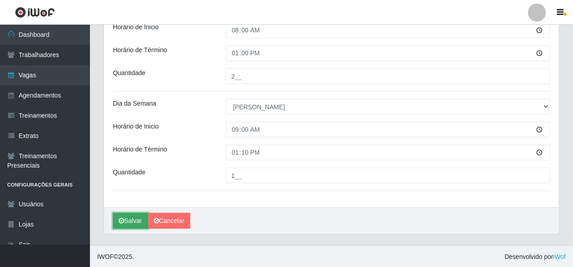
click at [131, 225] on button "Salvar" at bounding box center [130, 221] width 35 height 16
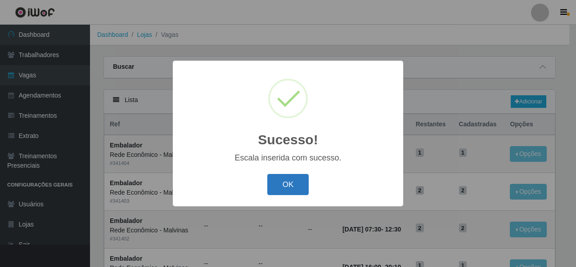
click at [287, 184] on button "OK" at bounding box center [288, 184] width 42 height 21
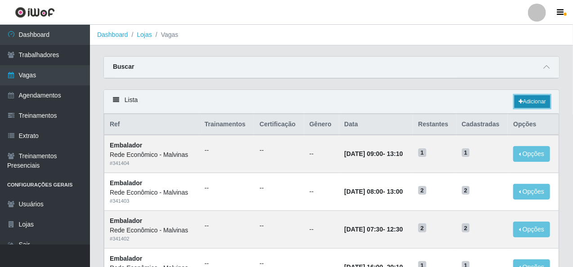
click at [528, 99] on link "Adicionar" at bounding box center [532, 101] width 36 height 13
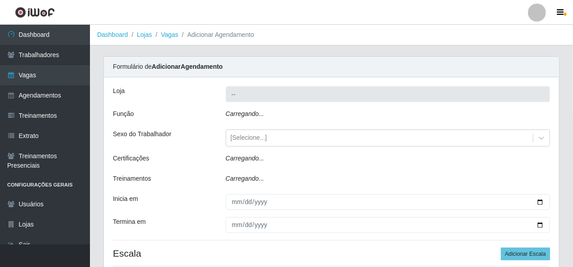
type input "Rede Econômico - Malvinas"
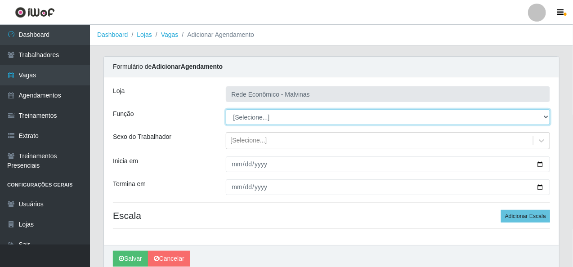
click at [249, 121] on select "[Selecione...] Embalador Embalador + Embalador ++ Operador de Caixa Operador de…" at bounding box center [388, 117] width 325 height 16
select select "1"
click at [226, 109] on select "[Selecione...] Embalador Embalador + Embalador ++ Operador de Caixa Operador de…" at bounding box center [388, 117] width 325 height 16
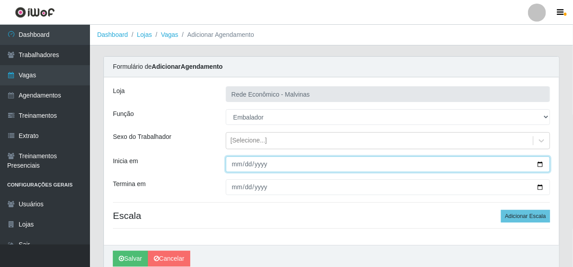
click at [232, 167] on input "Inicia em" at bounding box center [388, 164] width 325 height 16
type input "[DATE]"
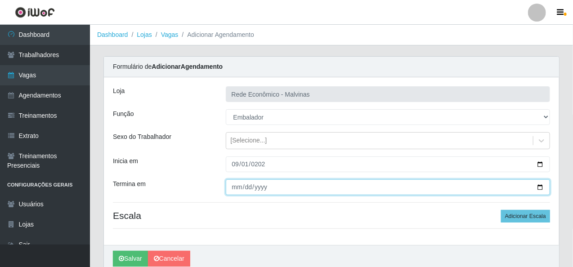
click at [238, 192] on input "Termina em" at bounding box center [388, 187] width 325 height 16
type input "[DATE]"
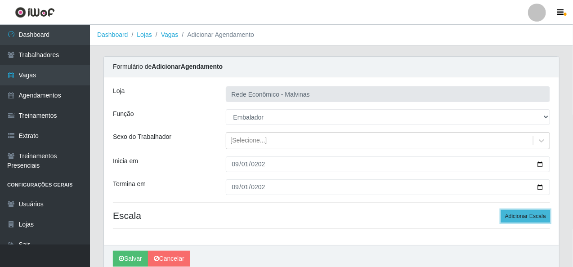
click at [516, 213] on button "Adicionar Escala" at bounding box center [525, 216] width 49 height 13
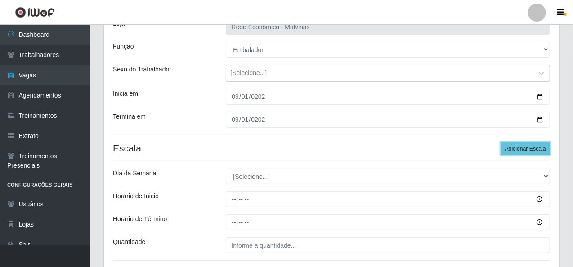
scroll to position [137, 0]
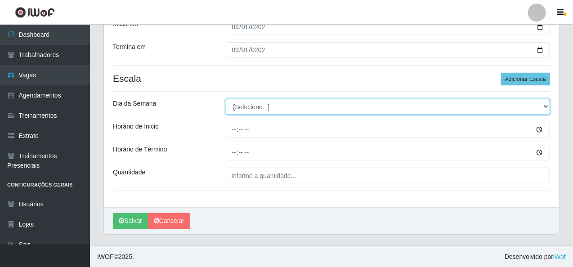
click at [227, 105] on select "[Selecione...] Segunda Terça Quarta Quinta Sexta Sábado Domingo" at bounding box center [388, 107] width 325 height 16
select select "1"
click at [226, 99] on select "[Selecione...] Segunda Terça Quarta Quinta Sexta Sábado Domingo" at bounding box center [388, 107] width 325 height 16
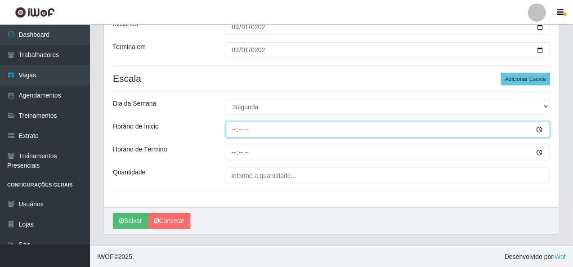
click at [236, 126] on input "Horário de Inicio" at bounding box center [388, 130] width 325 height 16
type input "17:30"
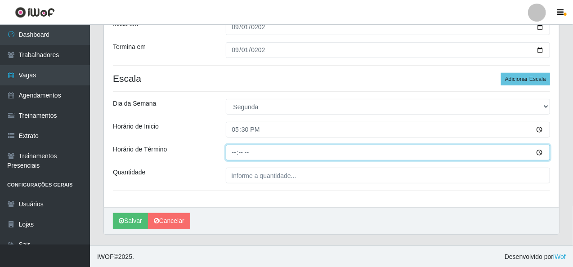
click at [233, 152] on input "Horário de Término" at bounding box center [388, 153] width 325 height 16
type input "20:10"
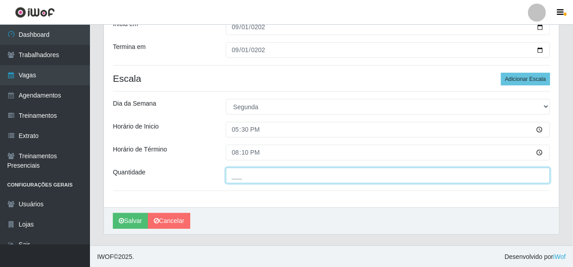
click at [273, 179] on input "___" at bounding box center [388, 176] width 325 height 16
type input "1__"
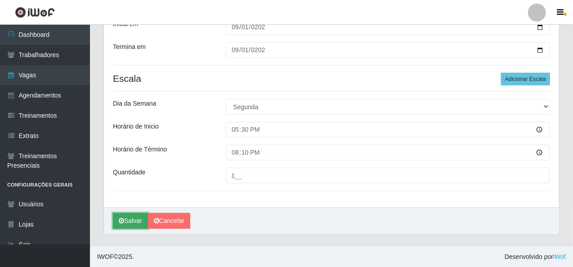
click at [127, 216] on button "Salvar" at bounding box center [130, 221] width 35 height 16
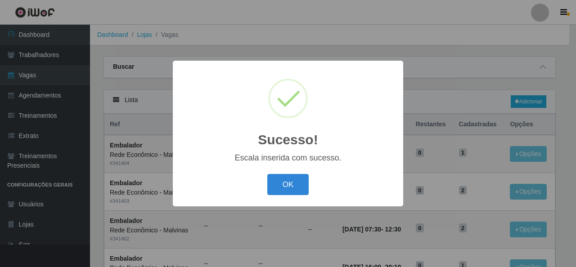
click at [272, 173] on div "OK Cancel" at bounding box center [288, 185] width 212 height 26
click at [287, 189] on button "OK" at bounding box center [288, 184] width 42 height 21
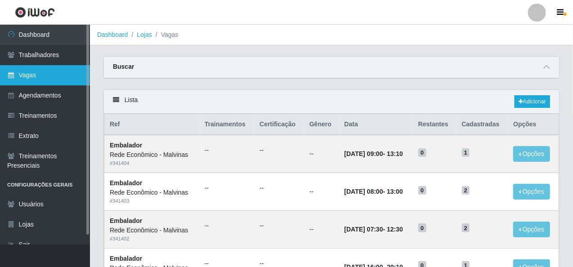
click at [46, 71] on link "Vagas" at bounding box center [45, 75] width 90 height 20
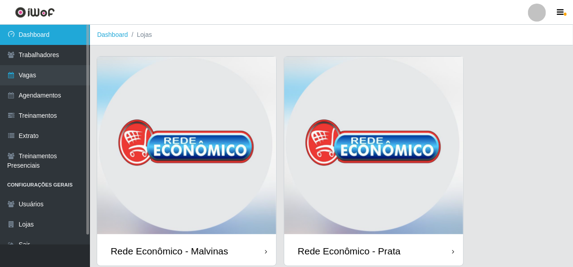
click at [57, 36] on link "Dashboard" at bounding box center [45, 35] width 90 height 20
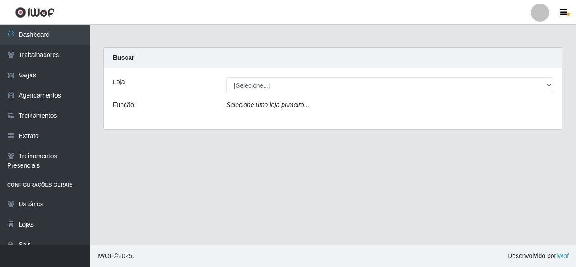
click at [283, 92] on select "[Selecione...] Rede Econômico - Malvinas Rede Econômico - Prata" at bounding box center [389, 85] width 326 height 16
click at [226, 77] on select "[Selecione...] Rede Econômico - Malvinas Rede Econômico - Prata" at bounding box center [389, 85] width 326 height 16
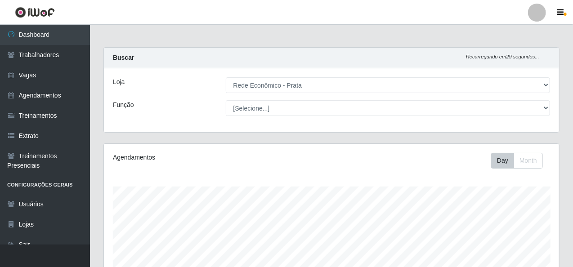
scroll to position [187, 455]
drag, startPoint x: 290, startPoint y: 87, endPoint x: 290, endPoint y: 92, distance: 5.4
click at [290, 89] on select "[Selecione...] Rede Econômico - Malvinas Rede Econômico - Prata" at bounding box center [388, 85] width 325 height 16
select select "194"
click at [226, 77] on select "[Selecione...] Rede Econômico - Malvinas Rede Econômico - Prata" at bounding box center [388, 85] width 325 height 16
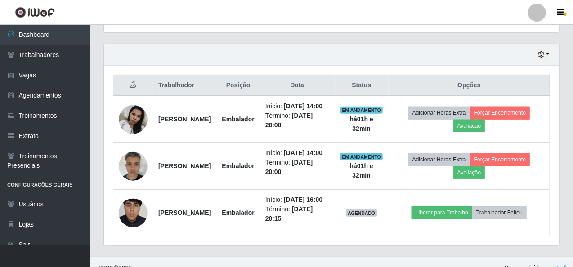
scroll to position [337, 0]
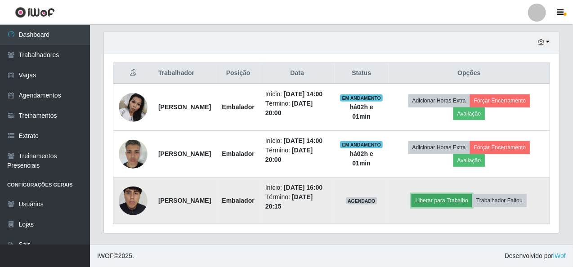
click at [431, 195] on button "Liberar para Trabalho" at bounding box center [441, 200] width 61 height 13
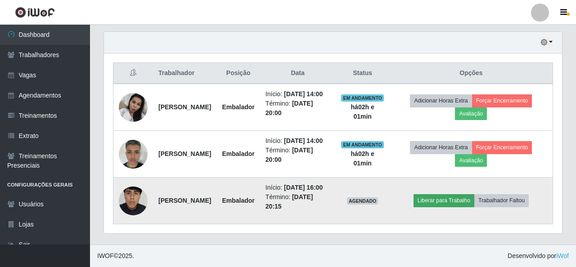
scroll to position [187, 451]
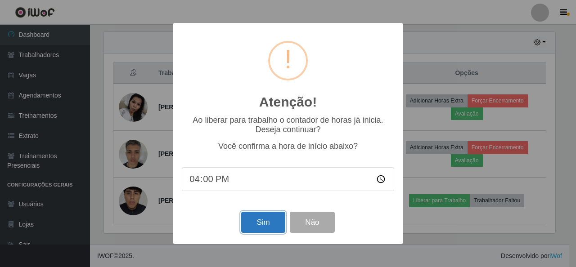
click at [259, 217] on button "Sim" at bounding box center [263, 222] width 44 height 21
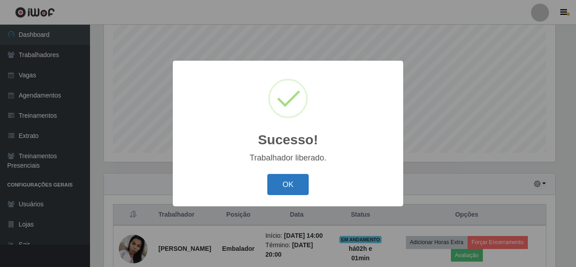
click at [295, 186] on button "OK" at bounding box center [288, 184] width 42 height 21
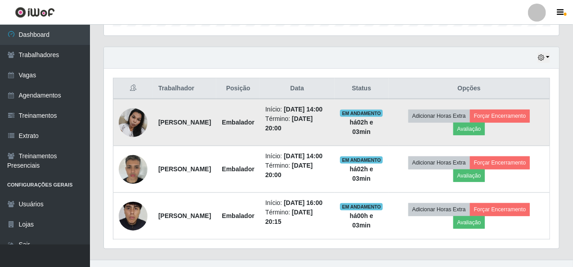
scroll to position [247, 0]
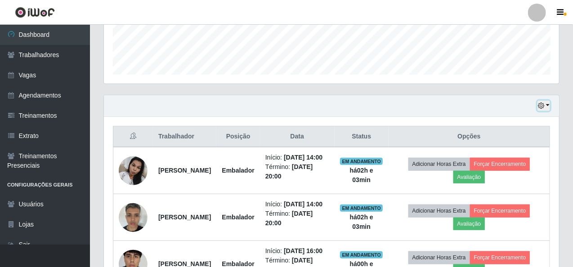
click at [547, 105] on button "button" at bounding box center [543, 106] width 13 height 10
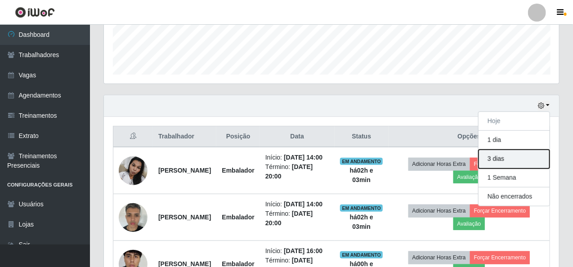
click at [491, 155] on button "3 dias" at bounding box center [513, 159] width 71 height 19
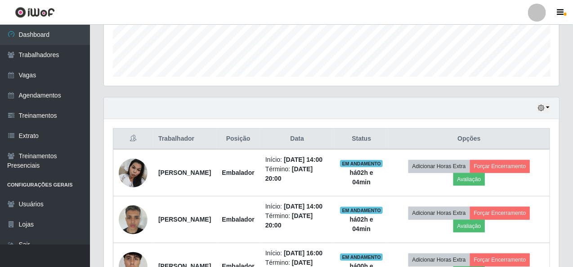
scroll to position [337, 0]
